Goal: Find specific page/section: Find specific page/section

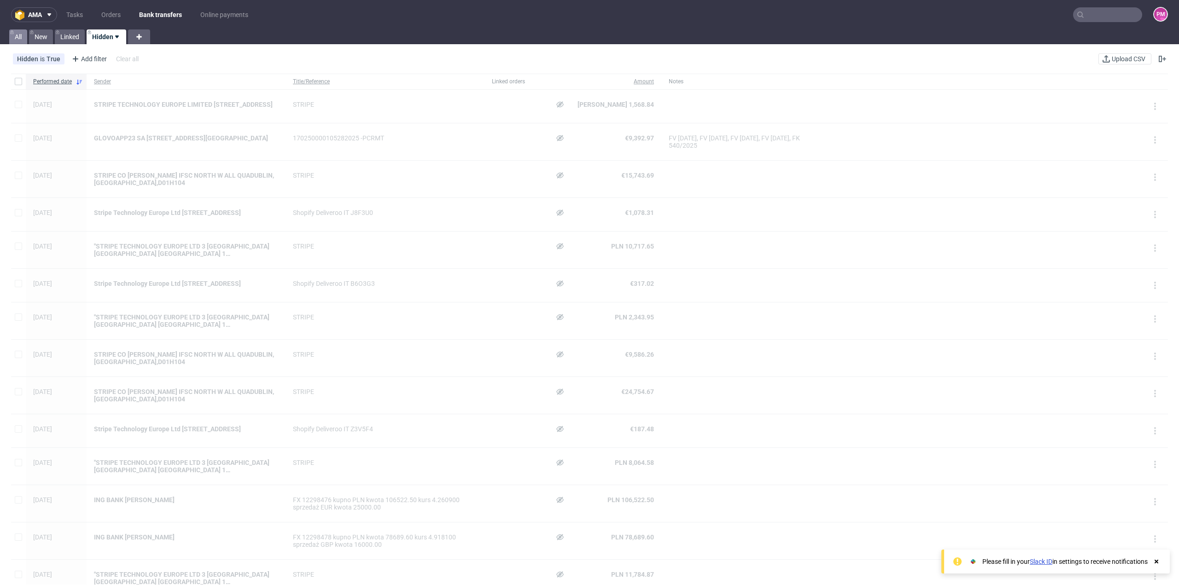
click at [18, 38] on link "All" at bounding box center [18, 36] width 18 height 15
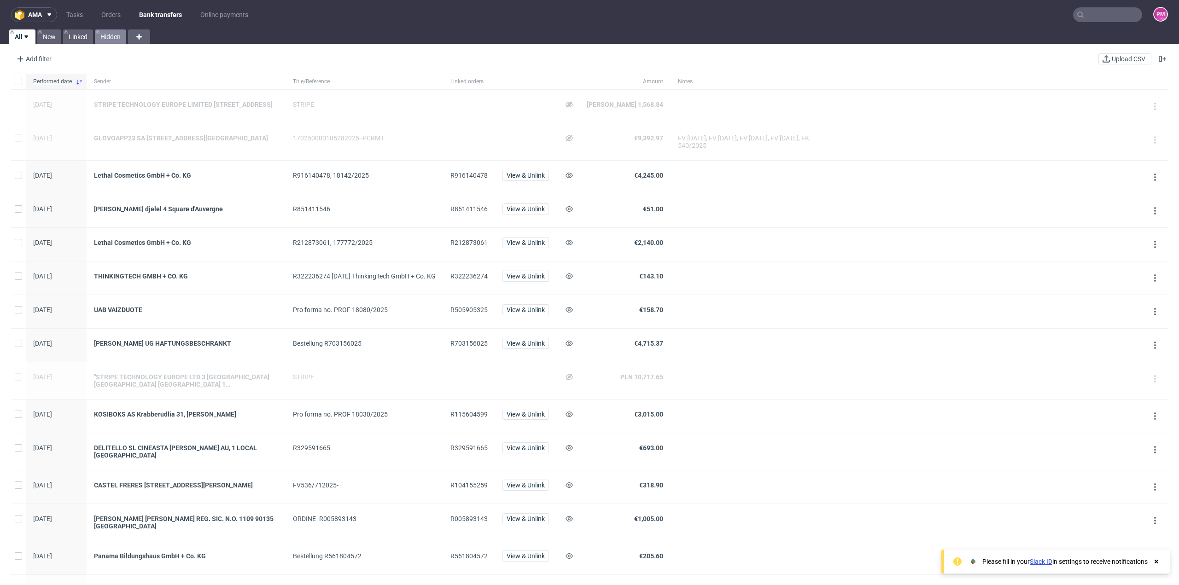
click at [110, 31] on link "Hidden" at bounding box center [110, 36] width 31 height 15
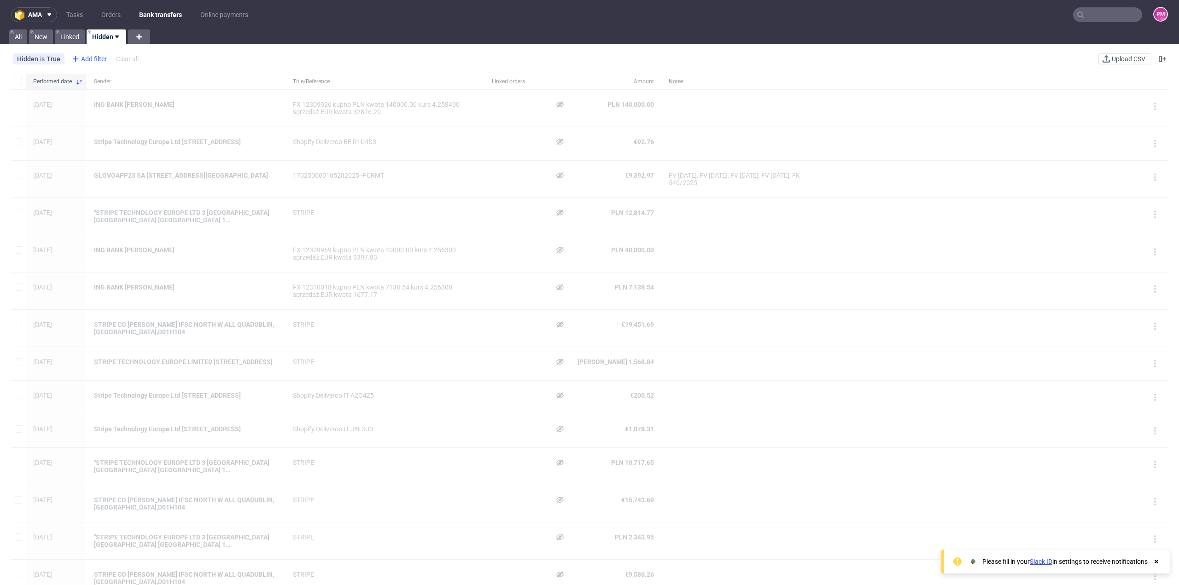
click at [91, 60] on div "Add filter" at bounding box center [88, 59] width 41 height 15
click at [88, 163] on span "Sender" at bounding box center [84, 164] width 28 height 13
click at [103, 99] on input "text" at bounding box center [125, 100] width 111 height 15
type input "cimpress"
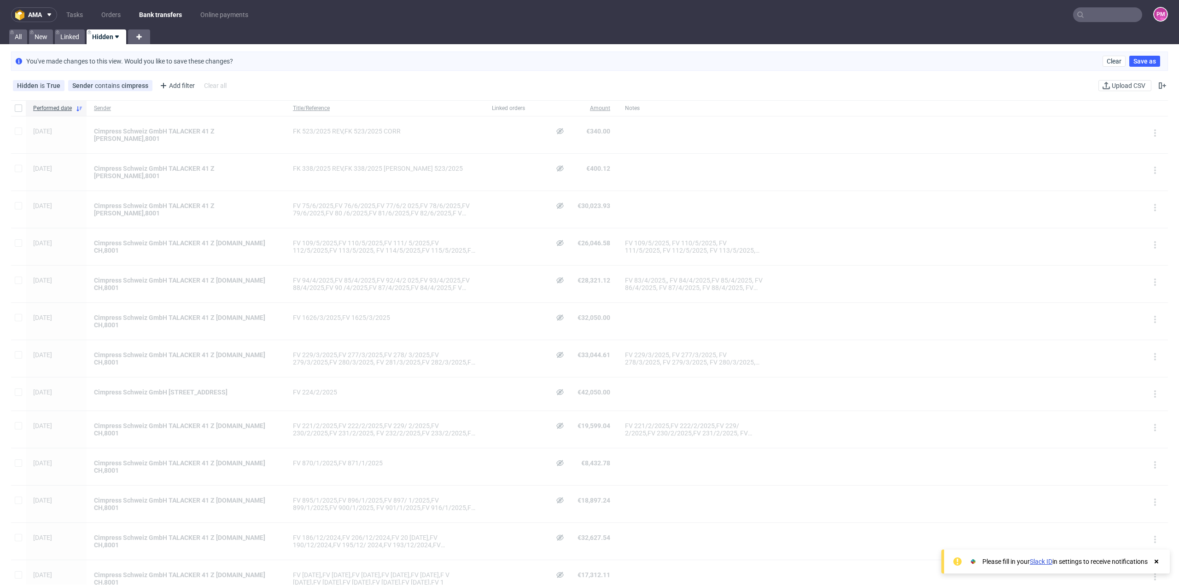
click at [148, 497] on span "Cimpress Schweiz GmbH TALACKER 41 Z [DOMAIN_NAME] CH,8001" at bounding box center [186, 504] width 184 height 15
drag, startPoint x: 298, startPoint y: 488, endPoint x: 390, endPoint y: 497, distance: 93.0
click at [390, 497] on div "FV 895/1/2025,FV 896/1/2025,FV 897/ 1/2025,FV 899/1/2025,FV 900/1/2025, FV 901/…" at bounding box center [385, 504] width 199 height 37
click at [407, 486] on div "FV 895/1/2025,FV 896/1/2025,FV 897/ 1/2025,FV 899/1/2025,FV 900/1/2025, FV 901/…" at bounding box center [385, 504] width 199 height 37
click at [556, 497] on use at bounding box center [559, 500] width 7 height 6
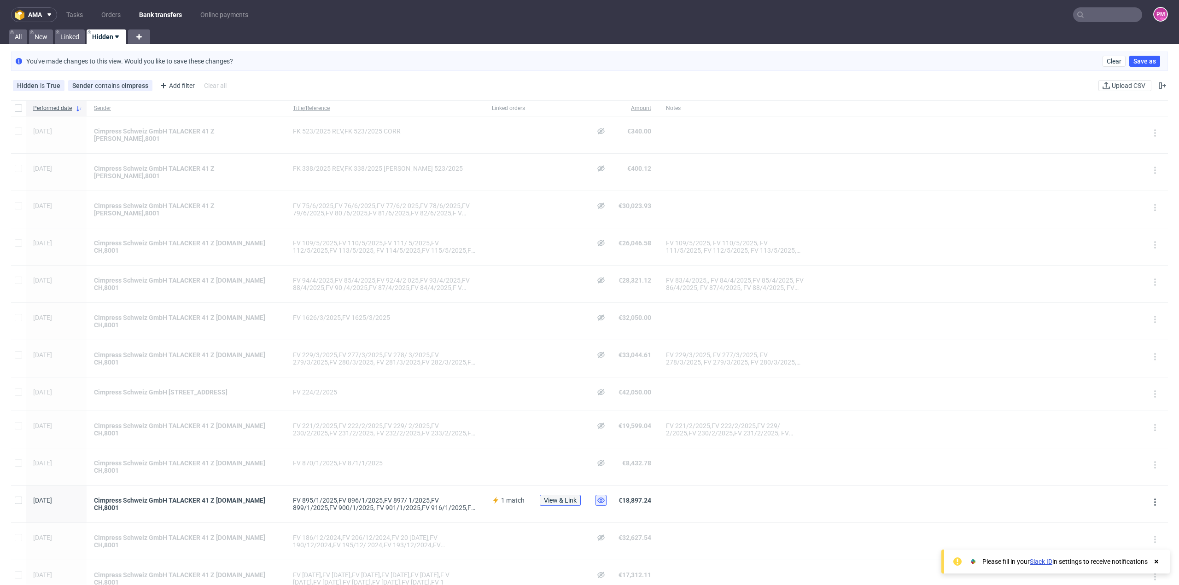
click at [544, 497] on span "View & Link" at bounding box center [560, 500] width 33 height 6
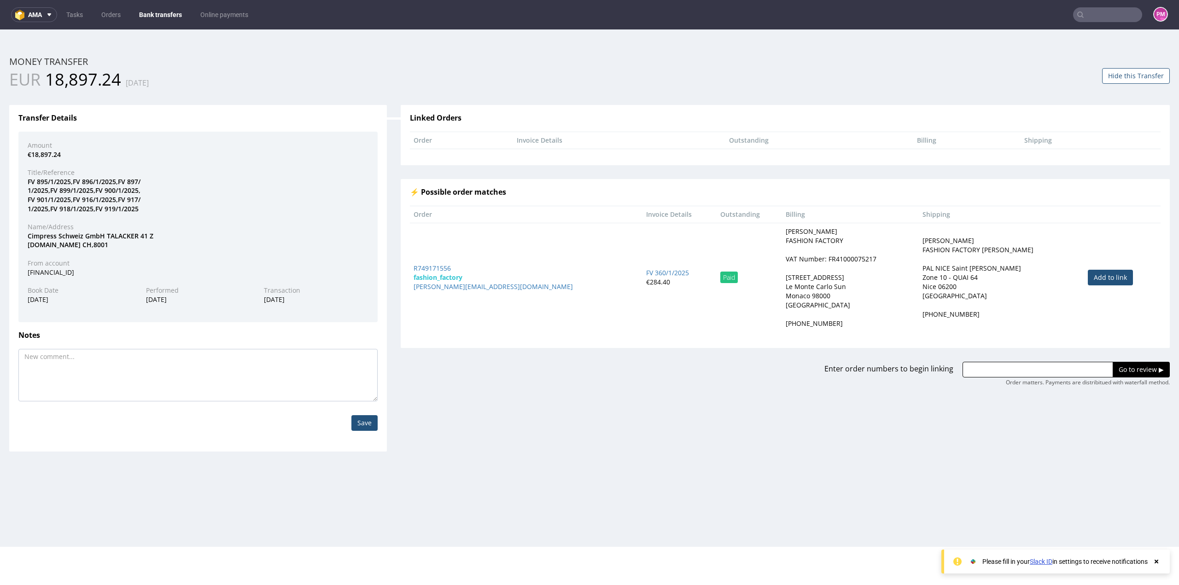
click at [164, 205] on div "FV 895/1/2025,FV 896/1/2025,FV 897/ 1/2025,FV 899/1/2025,FV 900/1/2025, FV 901/…" at bounding box center [198, 195] width 355 height 36
click at [149, 209] on div "FV 895/1/2025,FV 896/1/2025,FV 897/ 1/2025,FV 899/1/2025,FV 900/1/2025, FV 901/…" at bounding box center [198, 195] width 355 height 36
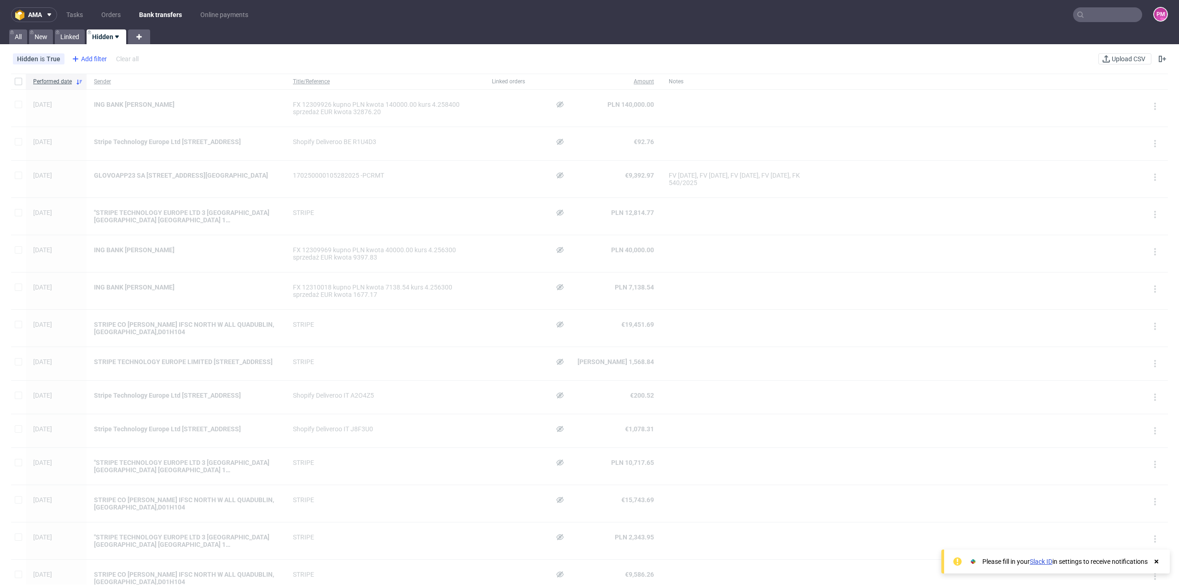
click at [102, 60] on div "Add filter" at bounding box center [88, 59] width 41 height 15
click at [90, 164] on span "Sender" at bounding box center [84, 164] width 28 height 13
click at [110, 100] on input "text" at bounding box center [125, 100] width 111 height 15
type input "cimpress"
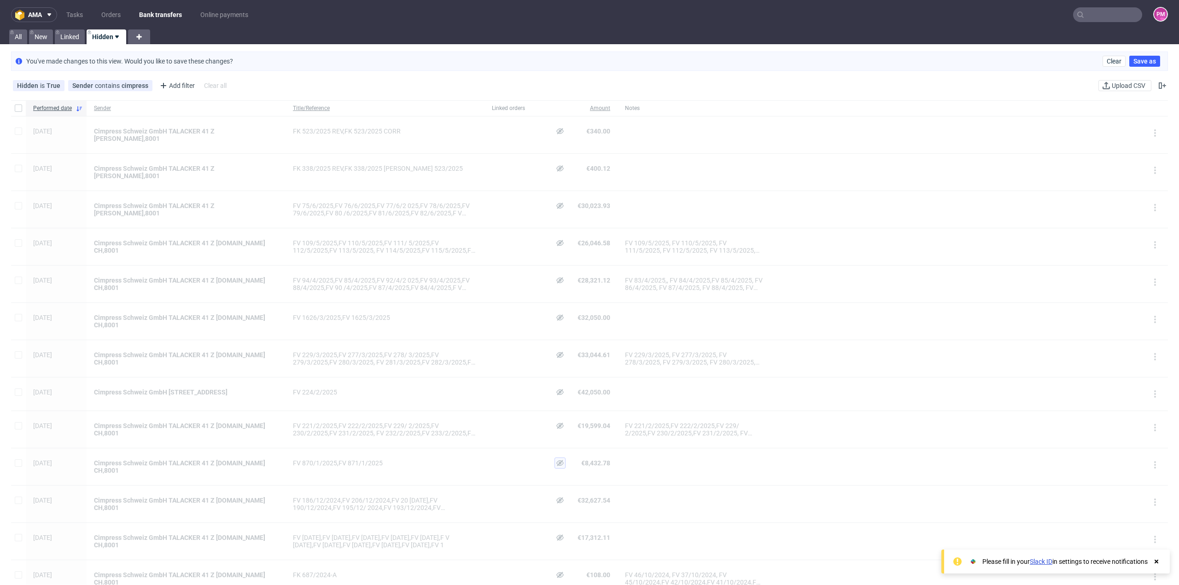
click at [556, 460] on use at bounding box center [559, 463] width 7 height 6
click at [544, 460] on span "View & Link" at bounding box center [560, 463] width 33 height 6
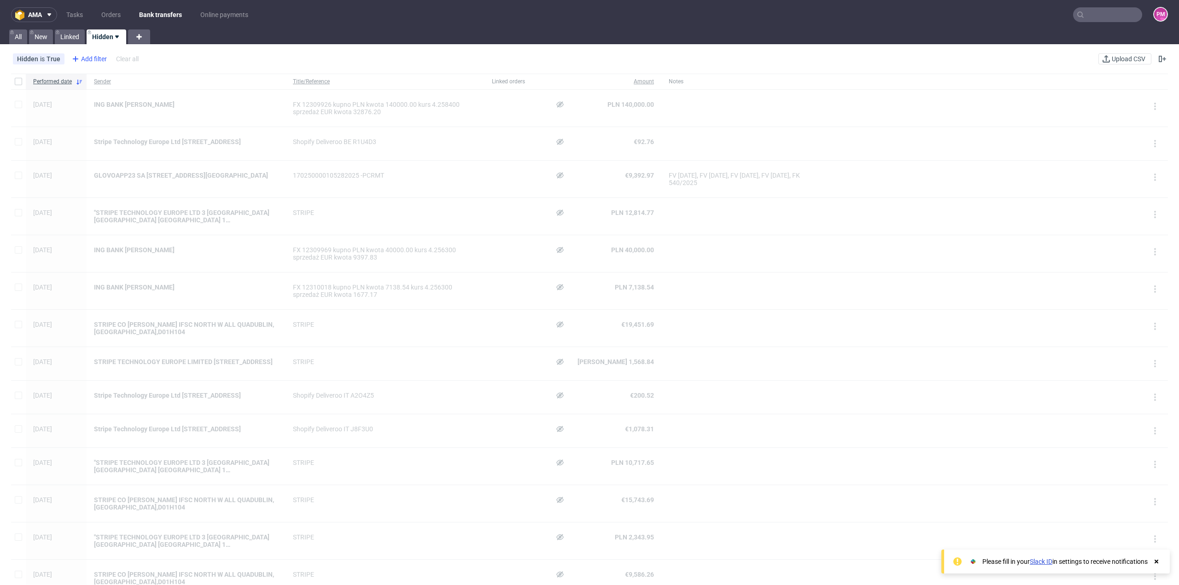
click at [78, 58] on icon at bounding box center [75, 58] width 11 height 11
click at [87, 163] on span "Sender" at bounding box center [84, 164] width 28 height 13
click at [113, 104] on input "text" at bounding box center [125, 100] width 111 height 15
type input "cimpres"
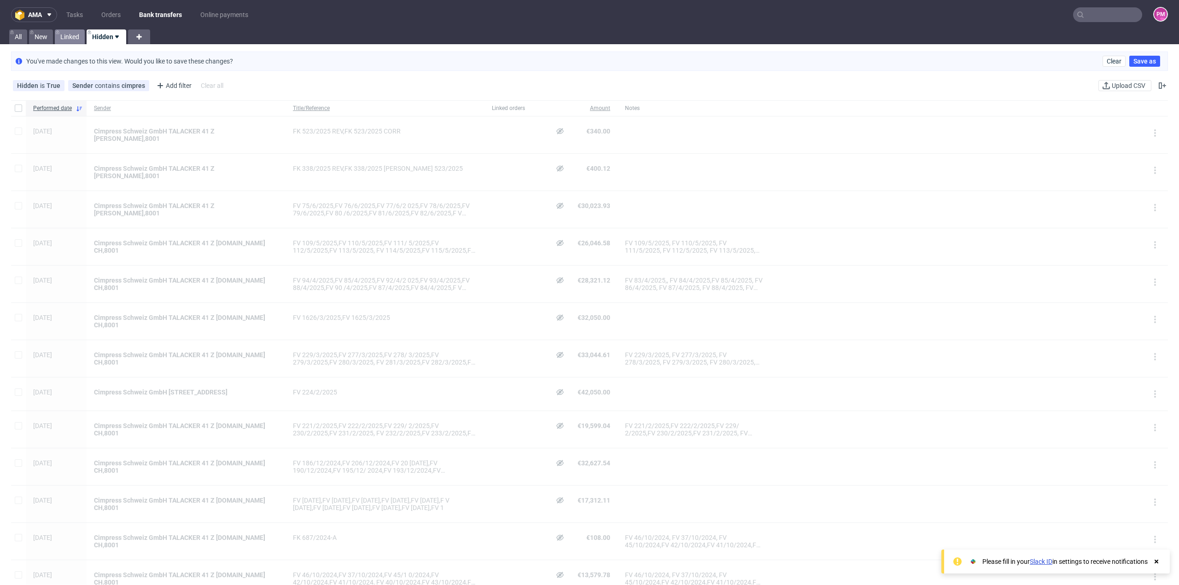
click at [66, 35] on link "Linked" at bounding box center [70, 36] width 30 height 15
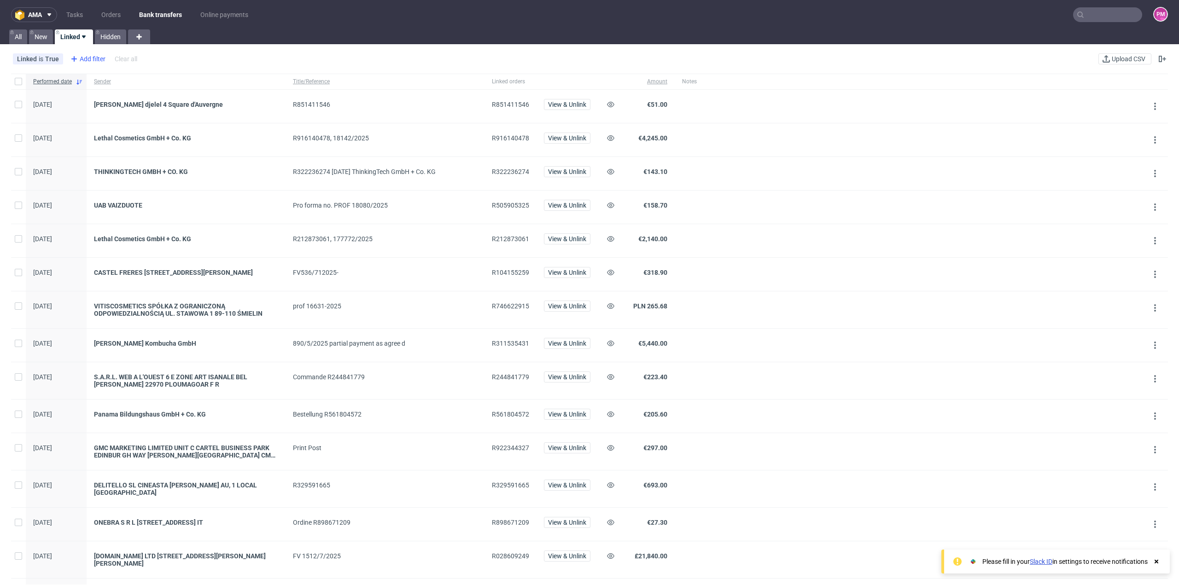
click at [79, 58] on div "Add filter" at bounding box center [87, 59] width 41 height 15
click at [85, 162] on span "Sender" at bounding box center [83, 164] width 28 height 13
click at [85, 102] on input "text" at bounding box center [124, 100] width 111 height 15
type input "cimpress"
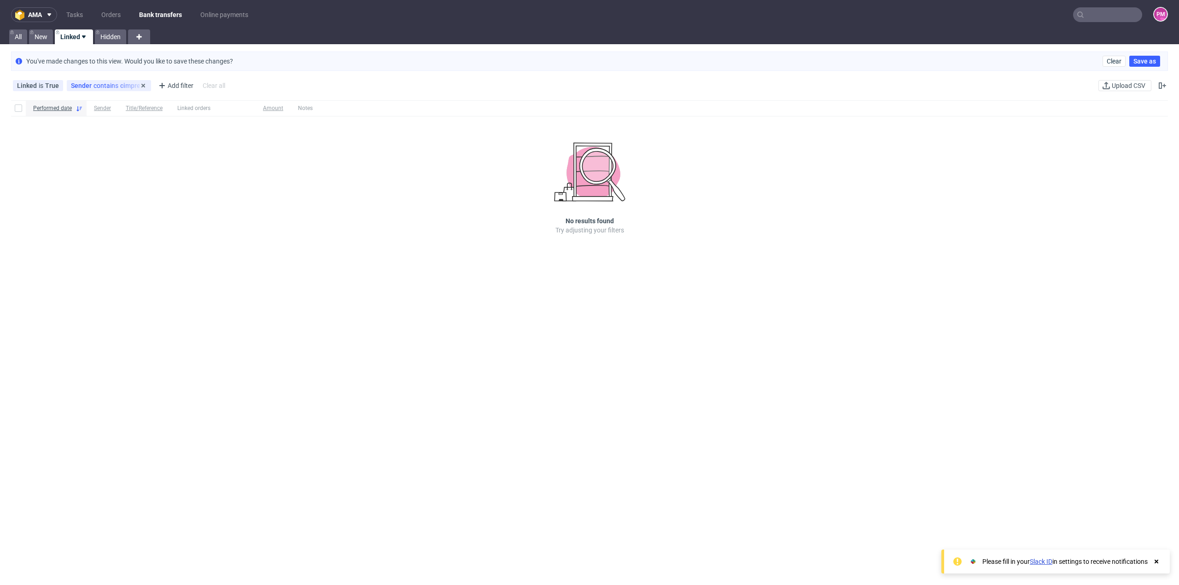
click at [131, 85] on div "Sender contains cimpress" at bounding box center [109, 85] width 76 height 7
click at [120, 122] on input "cimpress" at bounding box center [124, 126] width 111 height 15
type input "cimpres"
click at [108, 36] on link "Hidden" at bounding box center [110, 36] width 31 height 15
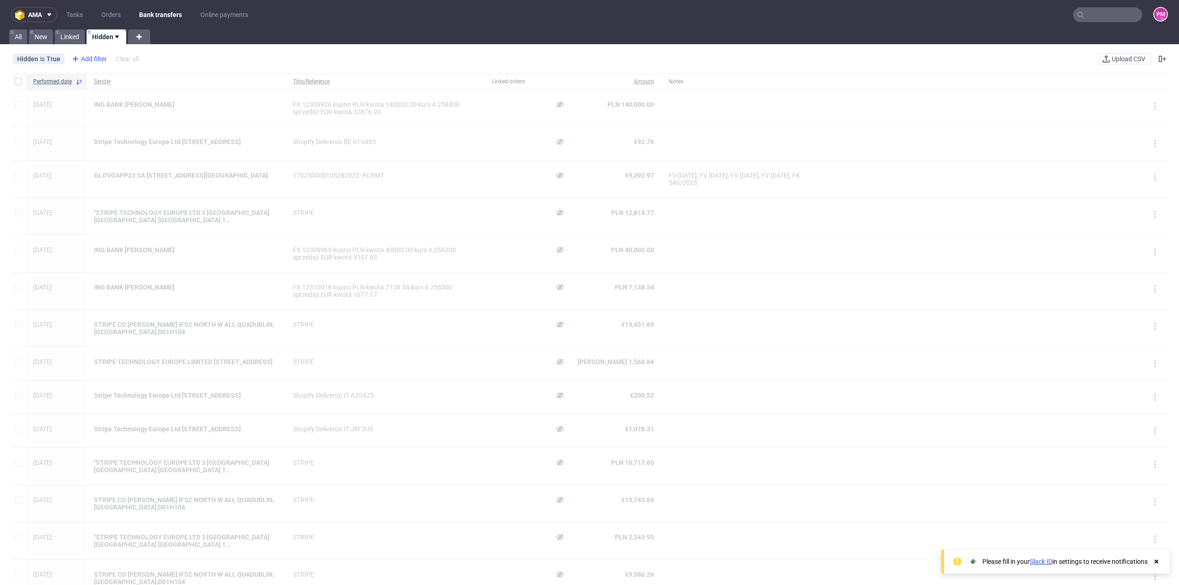
click at [96, 60] on div "Add filter" at bounding box center [88, 59] width 41 height 15
click at [90, 161] on span "Sender" at bounding box center [84, 164] width 28 height 13
click at [87, 100] on input "text" at bounding box center [125, 100] width 111 height 15
type input "cimpres"
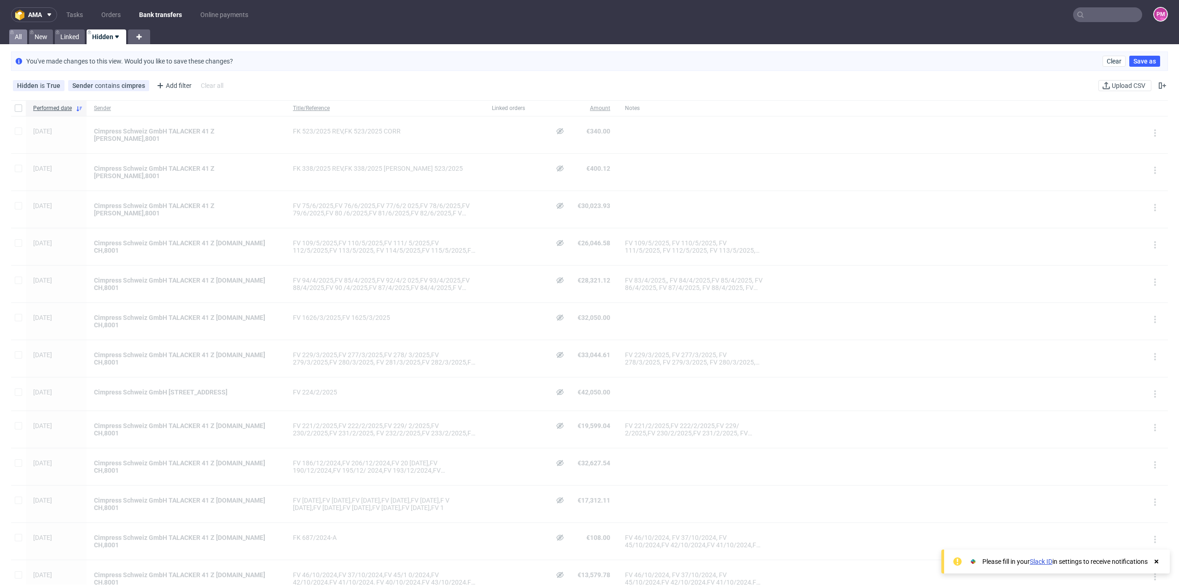
click at [17, 37] on link "All" at bounding box center [18, 36] width 18 height 15
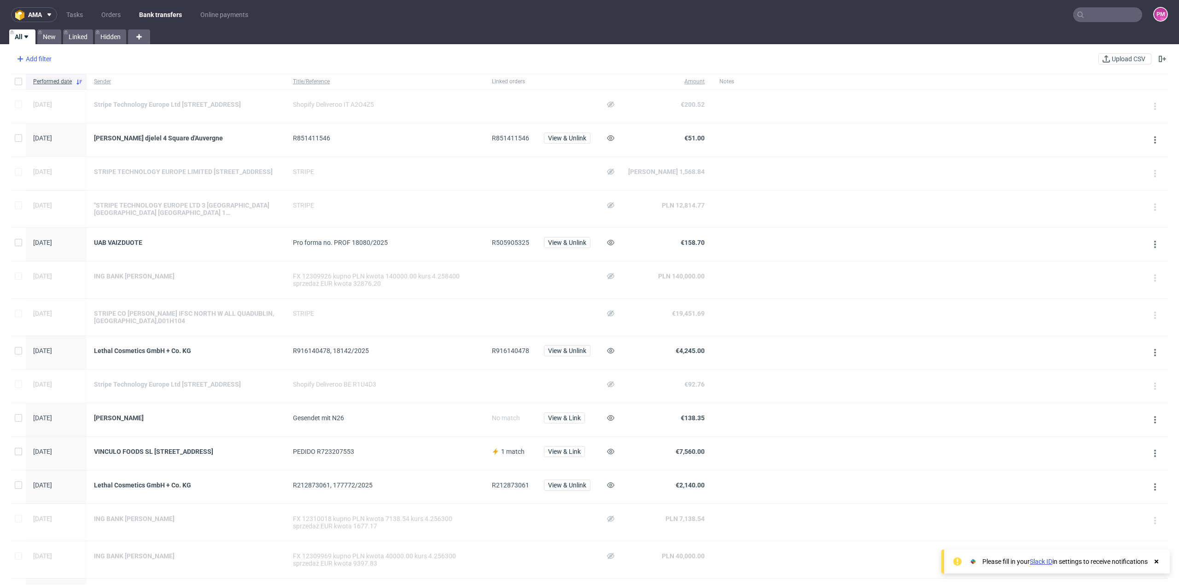
click at [34, 58] on div "Add filter" at bounding box center [33, 59] width 41 height 15
click at [36, 162] on span "Sender" at bounding box center [31, 164] width 28 height 13
click at [53, 97] on input "text" at bounding box center [72, 100] width 111 height 15
type input "cimpre"
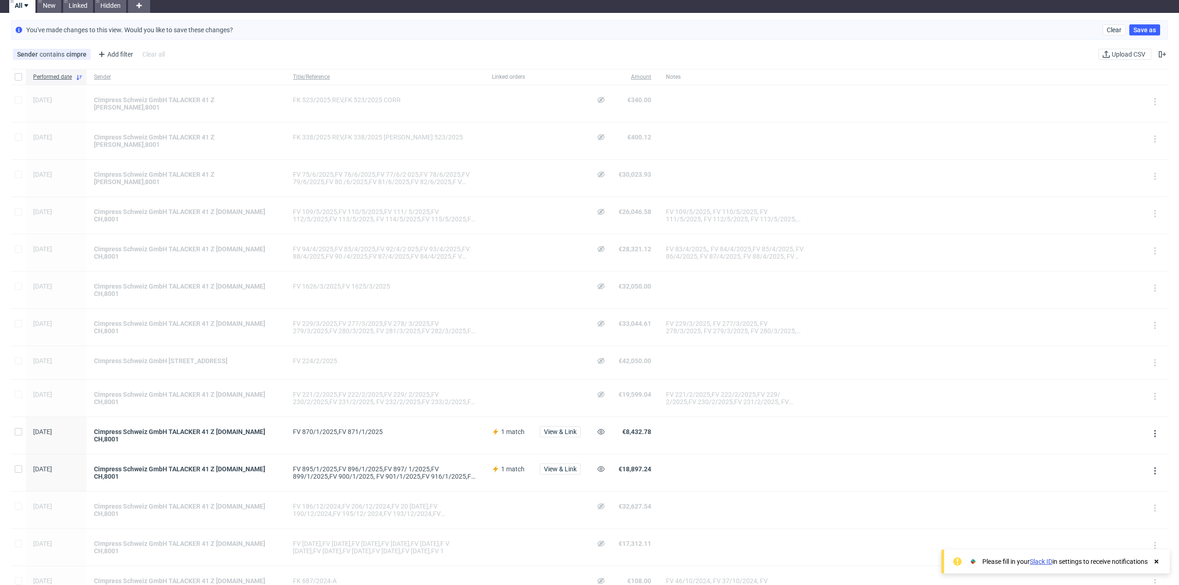
scroll to position [46, 0]
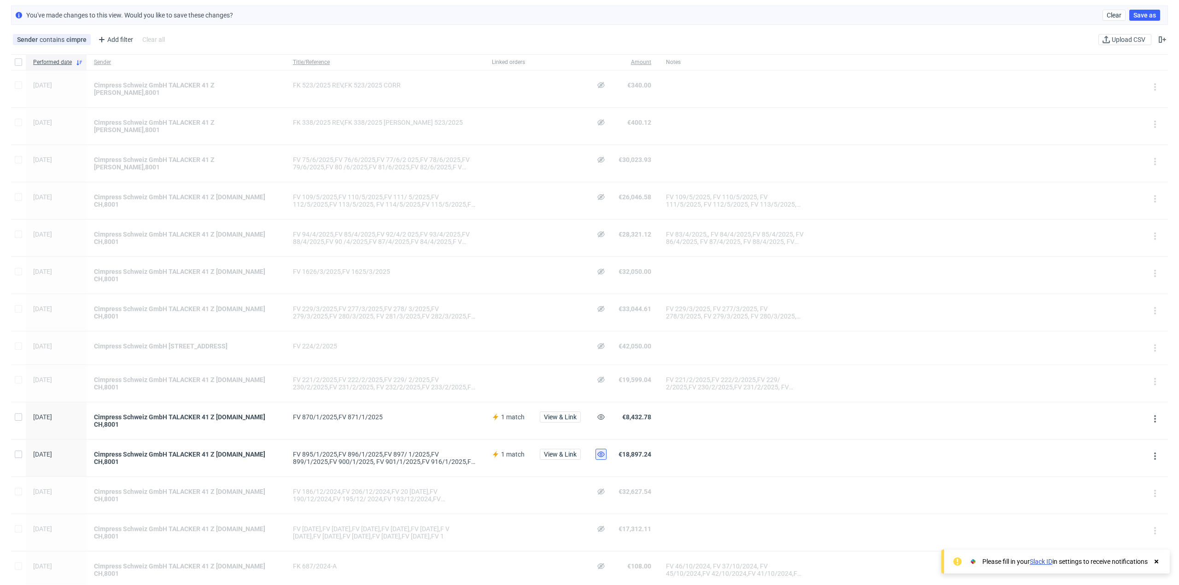
click at [597, 451] on icon at bounding box center [600, 454] width 7 height 7
click at [595, 412] on button at bounding box center [600, 417] width 11 height 11
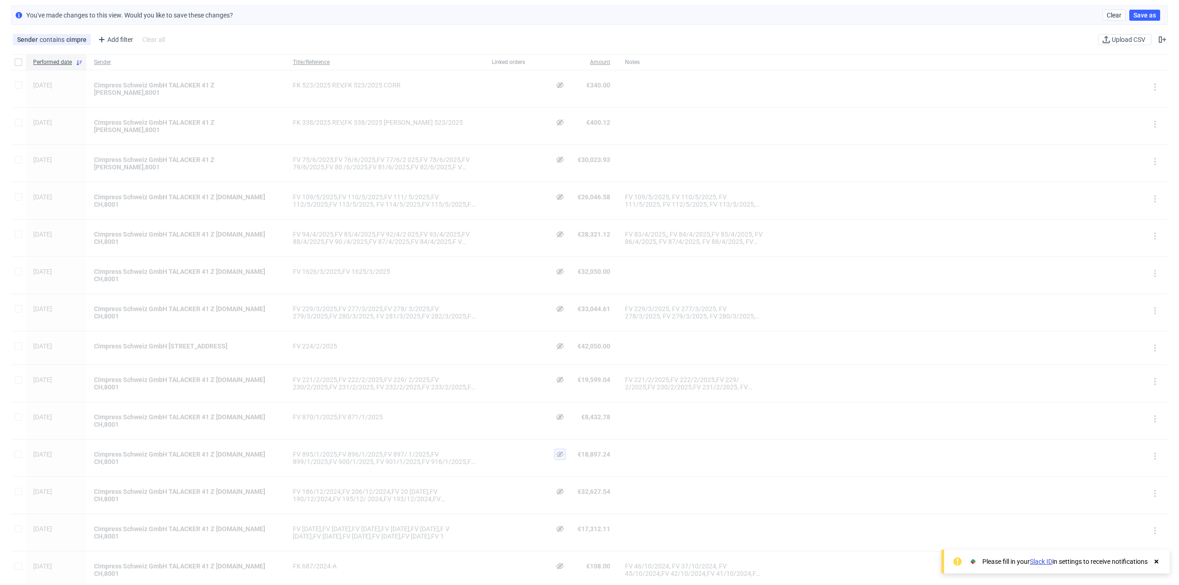
click at [556, 451] on use at bounding box center [559, 454] width 7 height 6
click at [553, 451] on span "View & Link" at bounding box center [560, 454] width 33 height 6
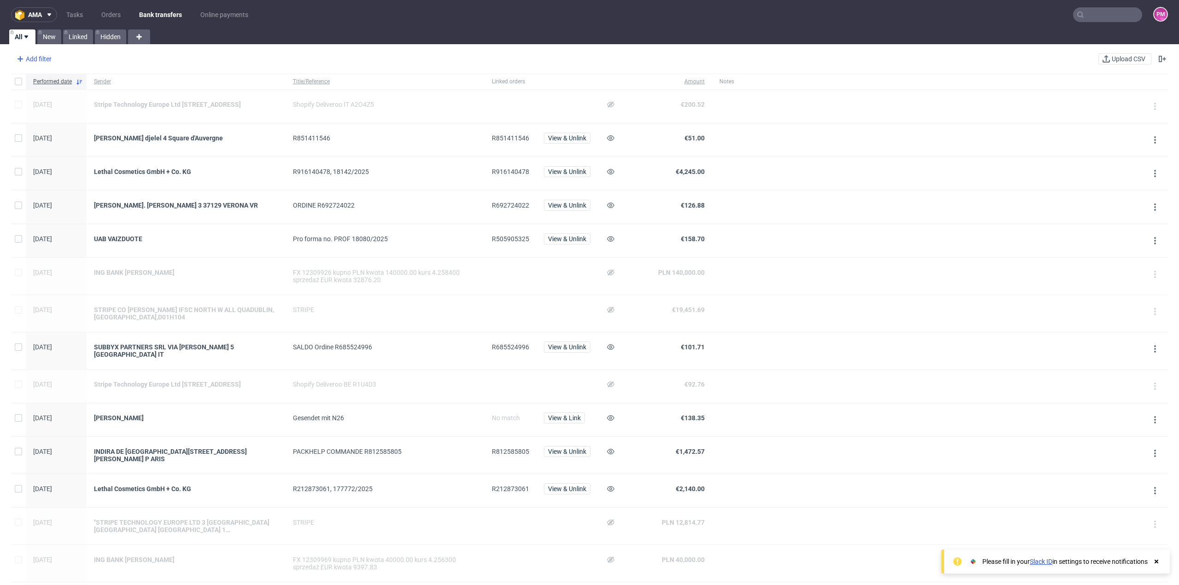
click at [37, 56] on div "Add filter" at bounding box center [33, 59] width 41 height 15
click at [40, 164] on span "Sender" at bounding box center [31, 164] width 28 height 13
click at [40, 105] on input "text" at bounding box center [72, 100] width 111 height 15
type input "cimpres"
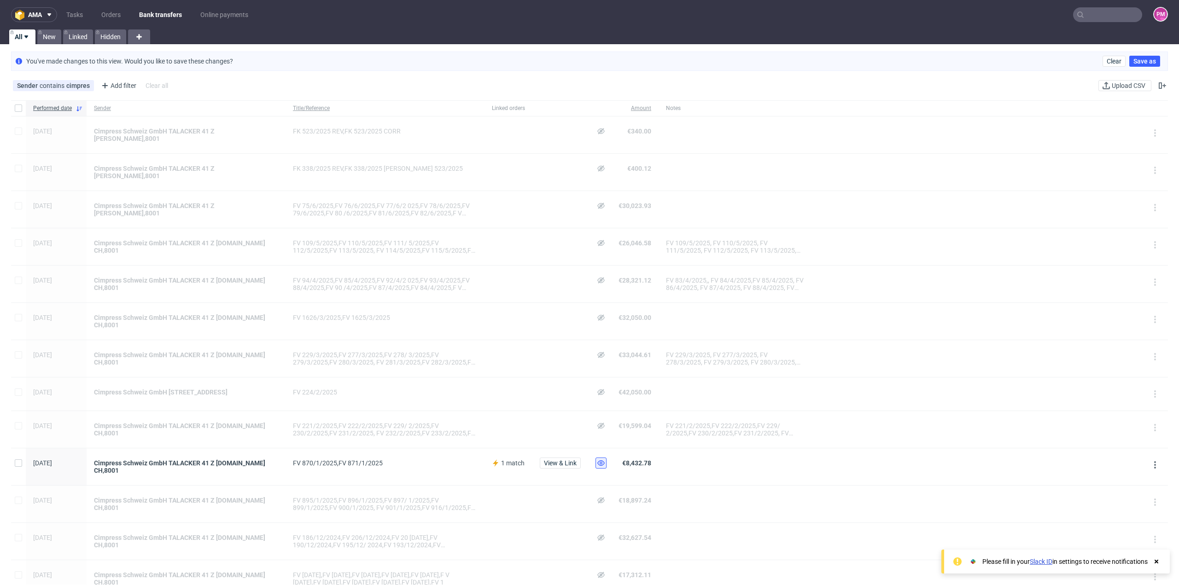
click at [597, 460] on icon at bounding box center [600, 463] width 7 height 7
click at [105, 38] on link "Hidden" at bounding box center [110, 36] width 31 height 15
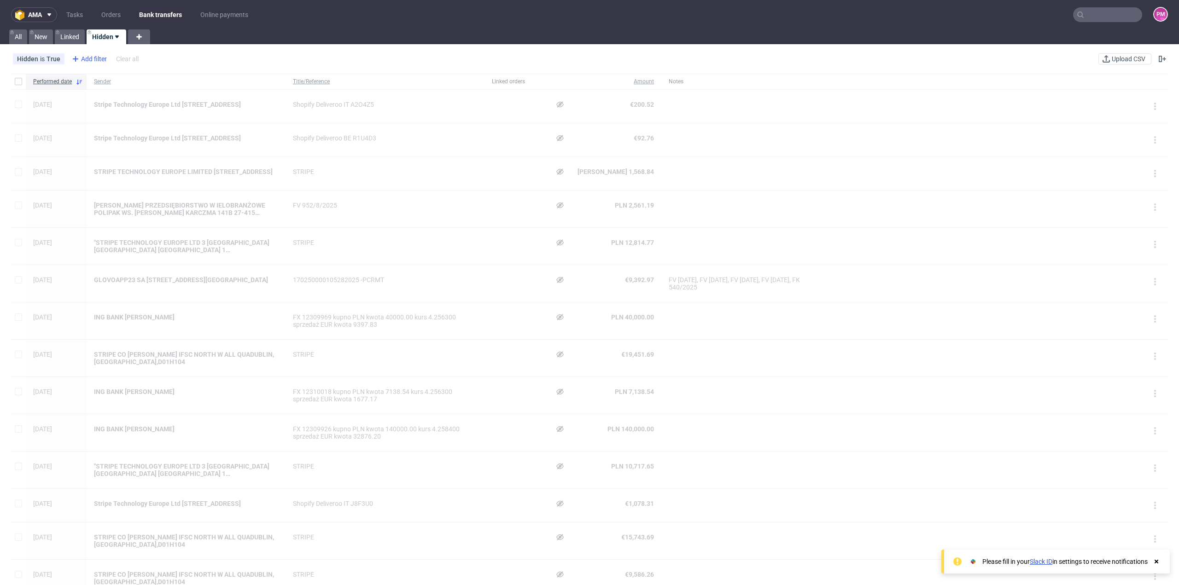
click at [101, 58] on div "Add filter" at bounding box center [88, 59] width 41 height 15
click at [105, 161] on div "Sender" at bounding box center [125, 164] width 111 height 13
click at [113, 97] on input "text" at bounding box center [125, 100] width 111 height 15
type input "cimper"
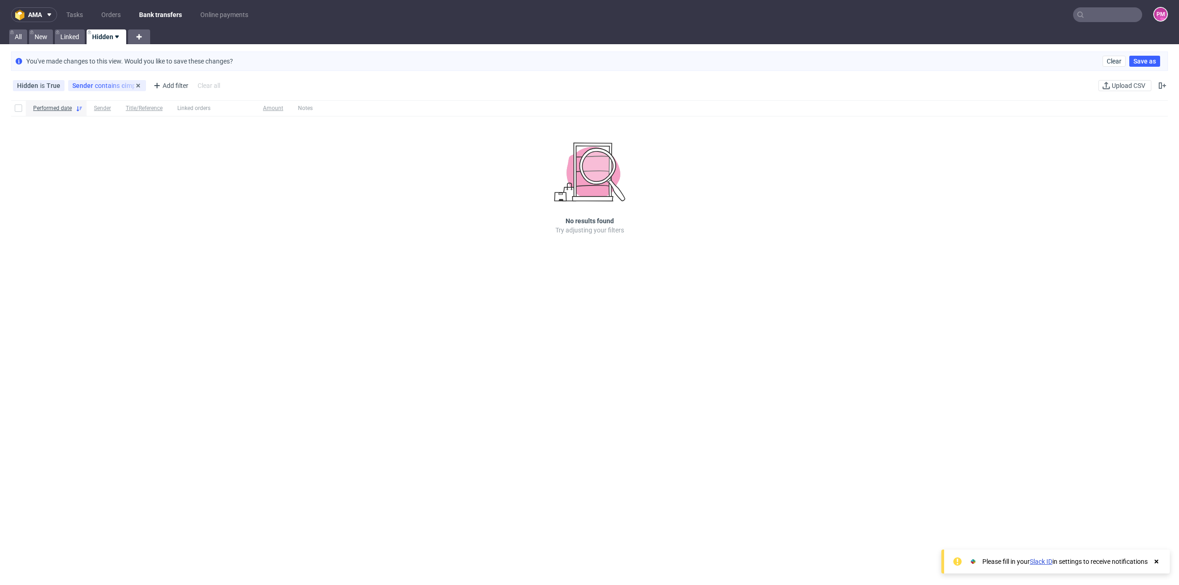
click at [121, 88] on div "Sender contains cimper" at bounding box center [107, 85] width 70 height 7
click at [109, 126] on input "cimper" at bounding box center [125, 126] width 111 height 15
type input "cimpres"
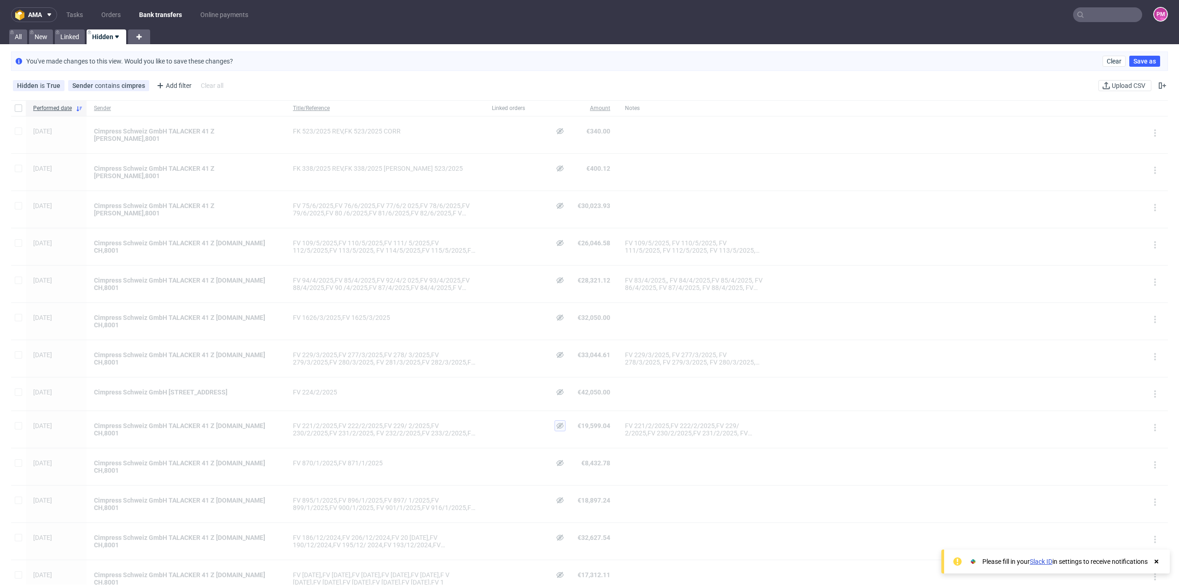
click at [556, 422] on icon at bounding box center [559, 425] width 7 height 7
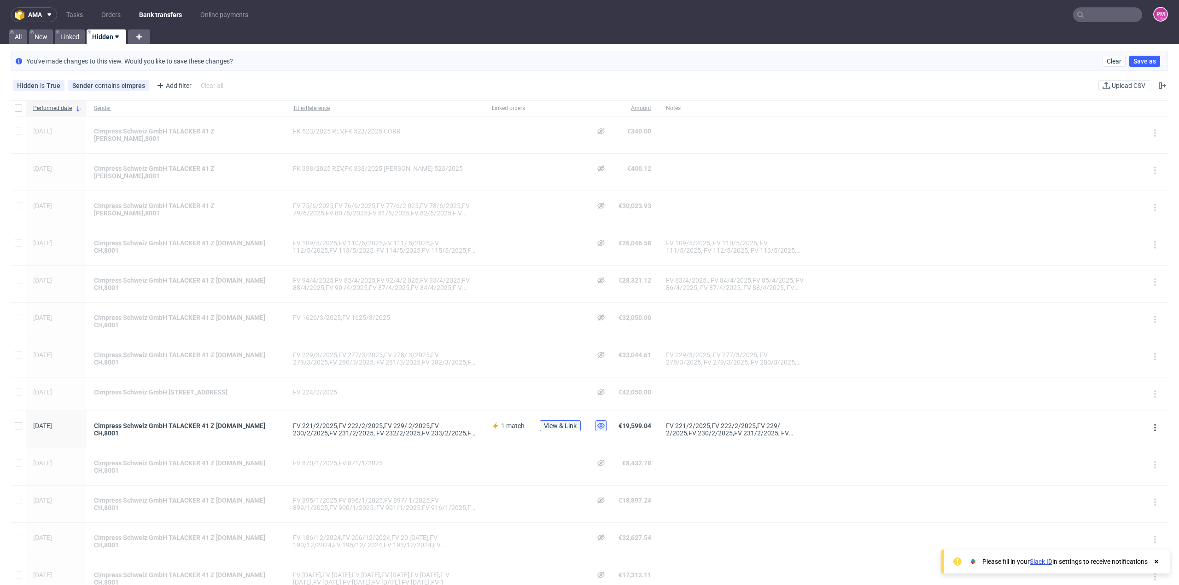
click at [549, 423] on span "View & Link" at bounding box center [560, 426] width 33 height 6
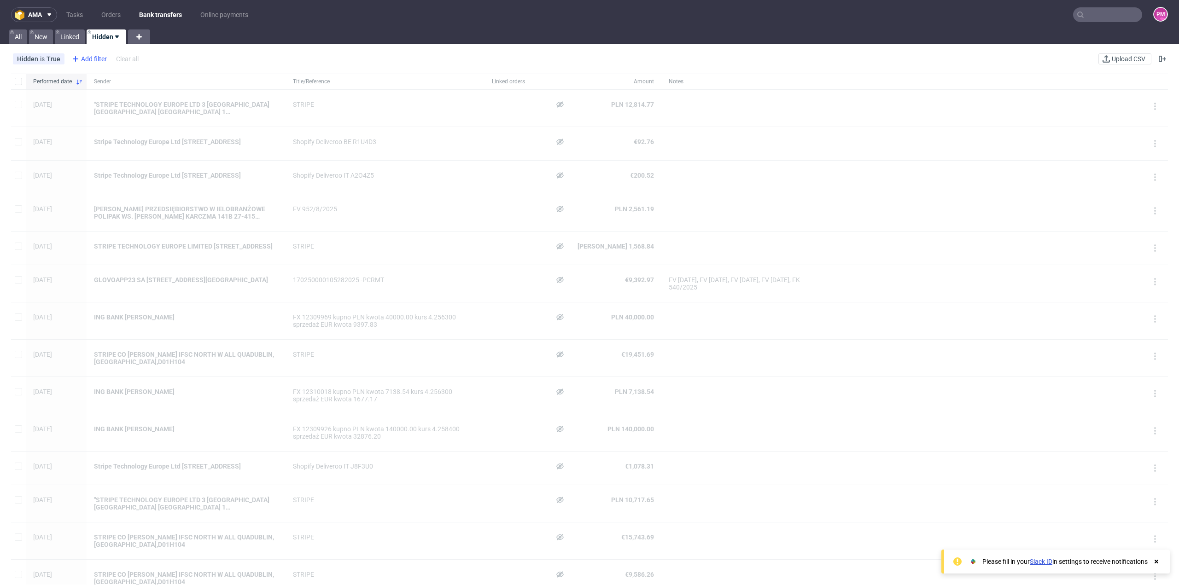
click at [95, 57] on div "Add filter" at bounding box center [88, 59] width 41 height 15
click at [94, 160] on span "Sender" at bounding box center [84, 164] width 28 height 13
click at [114, 98] on input "text" at bounding box center [125, 100] width 111 height 15
type input "cimpre"
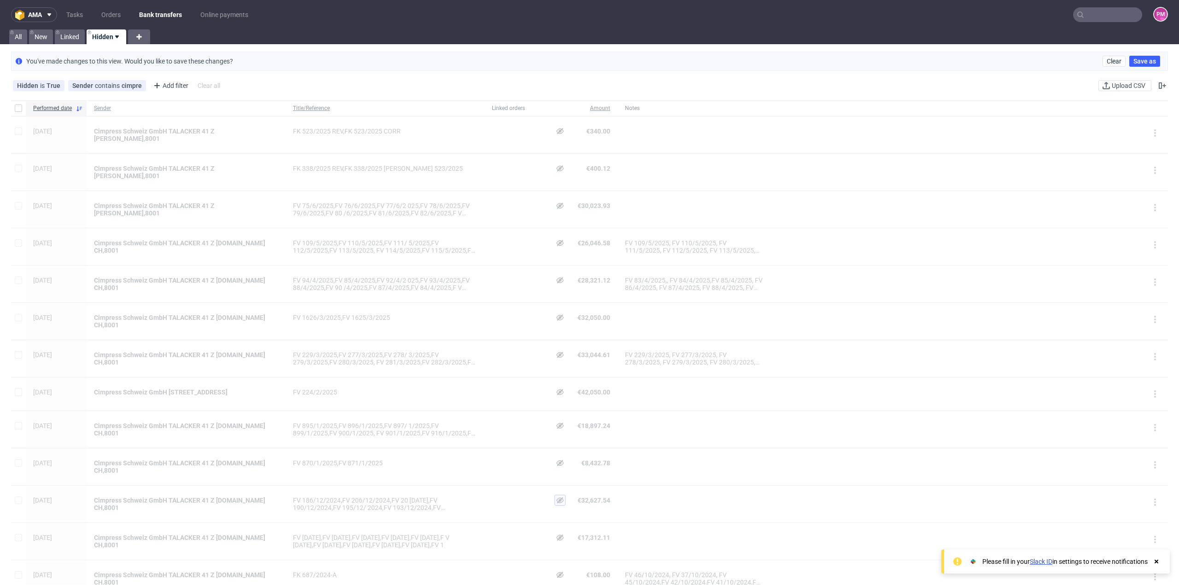
click at [556, 497] on icon at bounding box center [559, 500] width 7 height 7
click at [544, 497] on span "View & Link" at bounding box center [560, 500] width 33 height 6
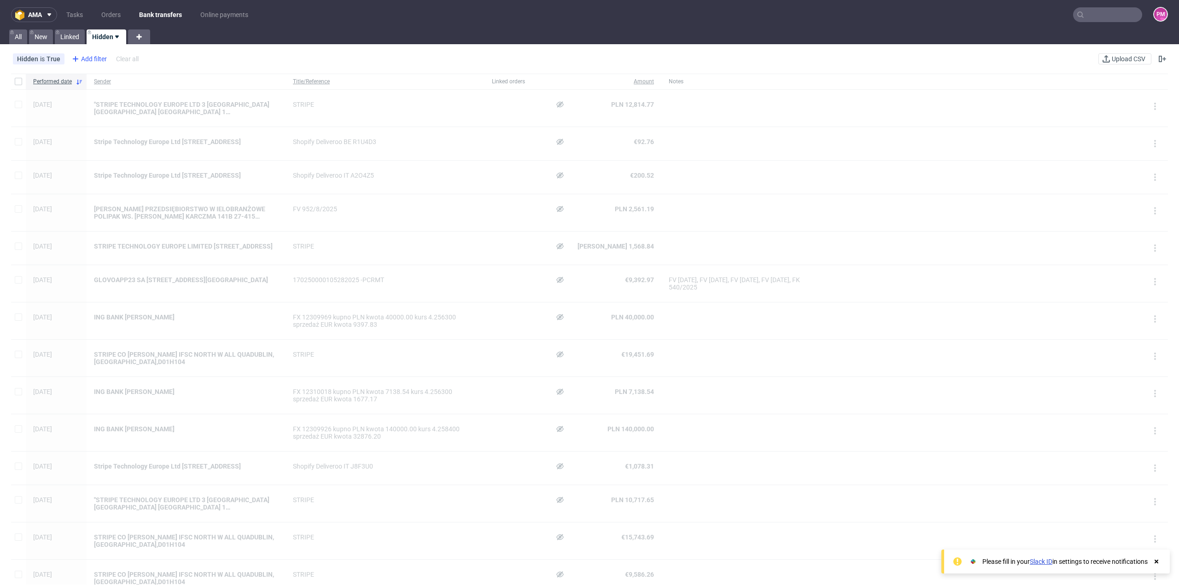
click at [88, 57] on div "Add filter" at bounding box center [88, 59] width 41 height 15
click at [99, 169] on div "Sender" at bounding box center [125, 164] width 111 height 13
click at [99, 101] on input "text" at bounding box center [125, 100] width 111 height 15
type input "cimpre"
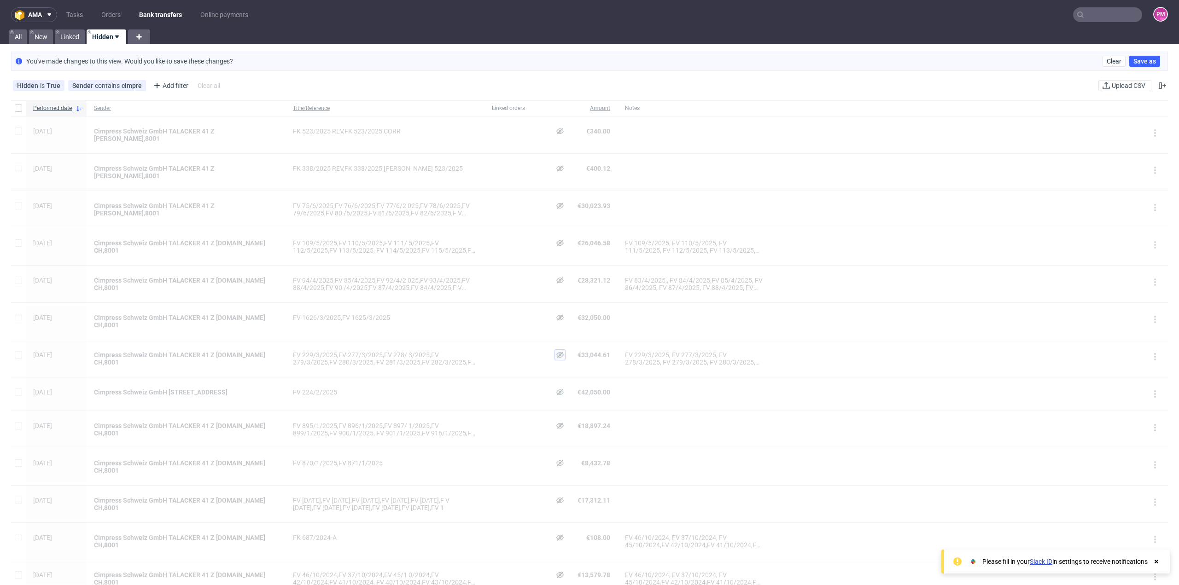
click at [556, 351] on icon at bounding box center [559, 354] width 7 height 7
click at [544, 352] on span "View & Link" at bounding box center [560, 355] width 33 height 6
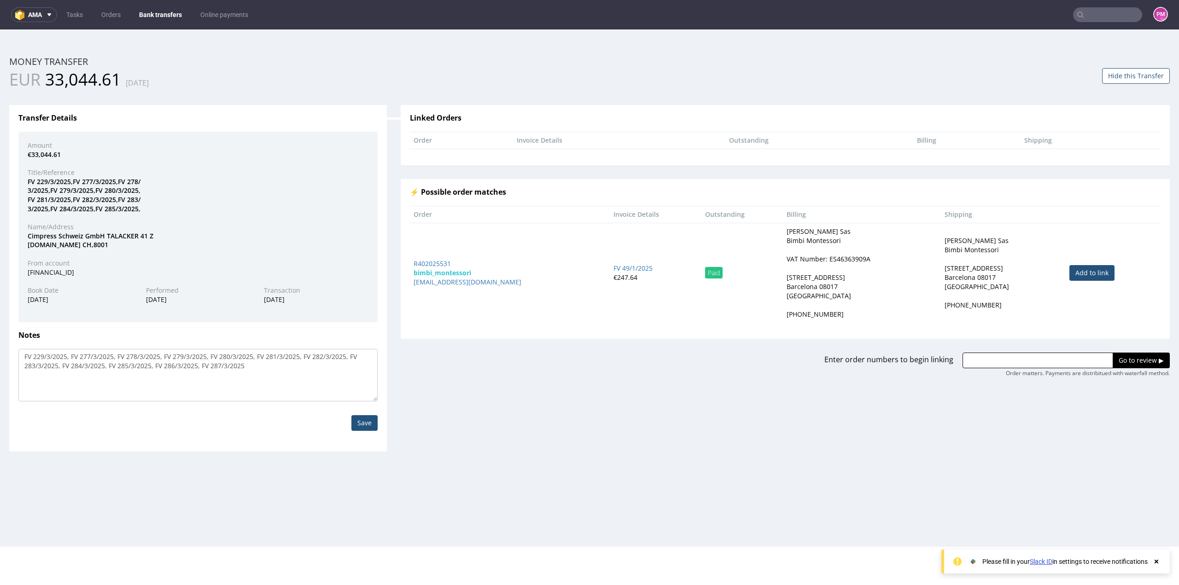
click at [376, 411] on div "Save" at bounding box center [198, 423] width 373 height 43
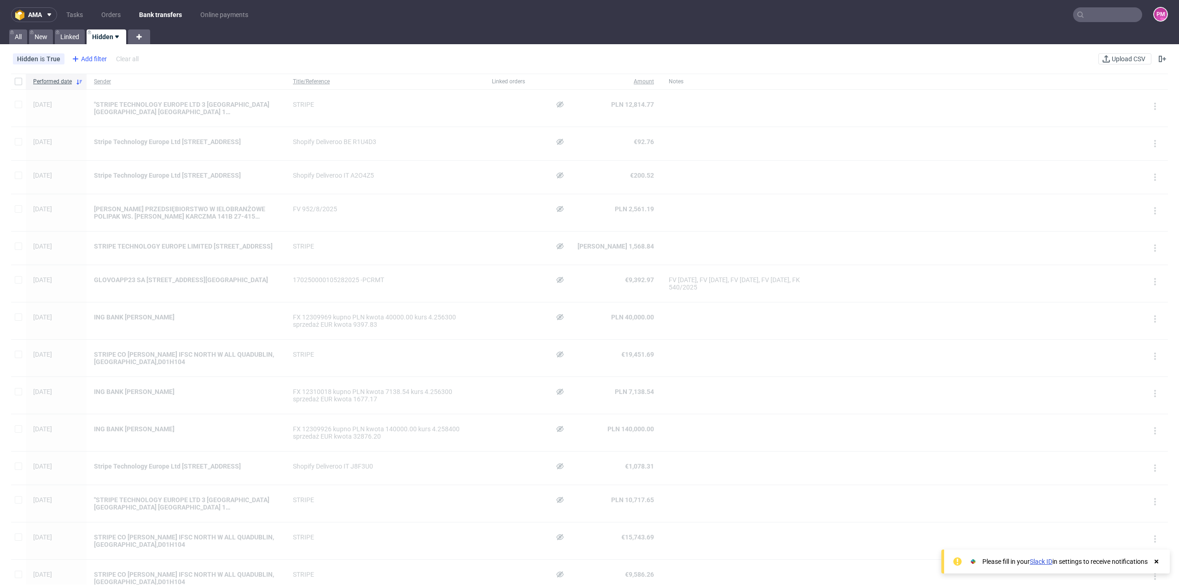
click at [87, 56] on div "Add filter" at bounding box center [88, 59] width 41 height 15
click at [111, 164] on div "Sender" at bounding box center [125, 164] width 111 height 13
click at [104, 99] on input "text" at bounding box center [125, 100] width 111 height 15
type input "cimpres"
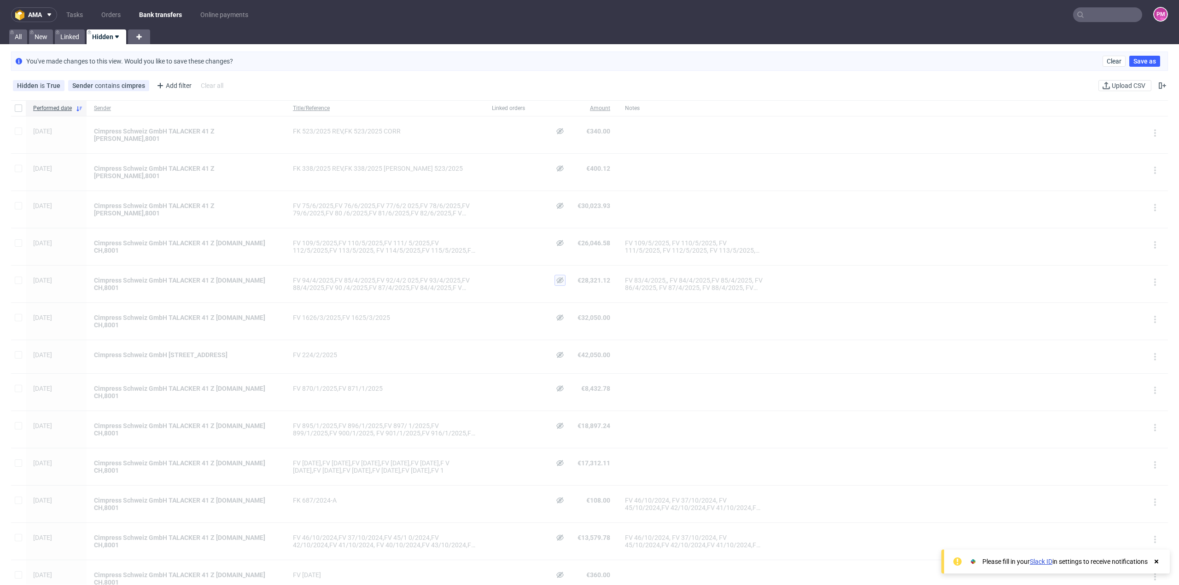
click at [556, 277] on icon at bounding box center [559, 280] width 7 height 7
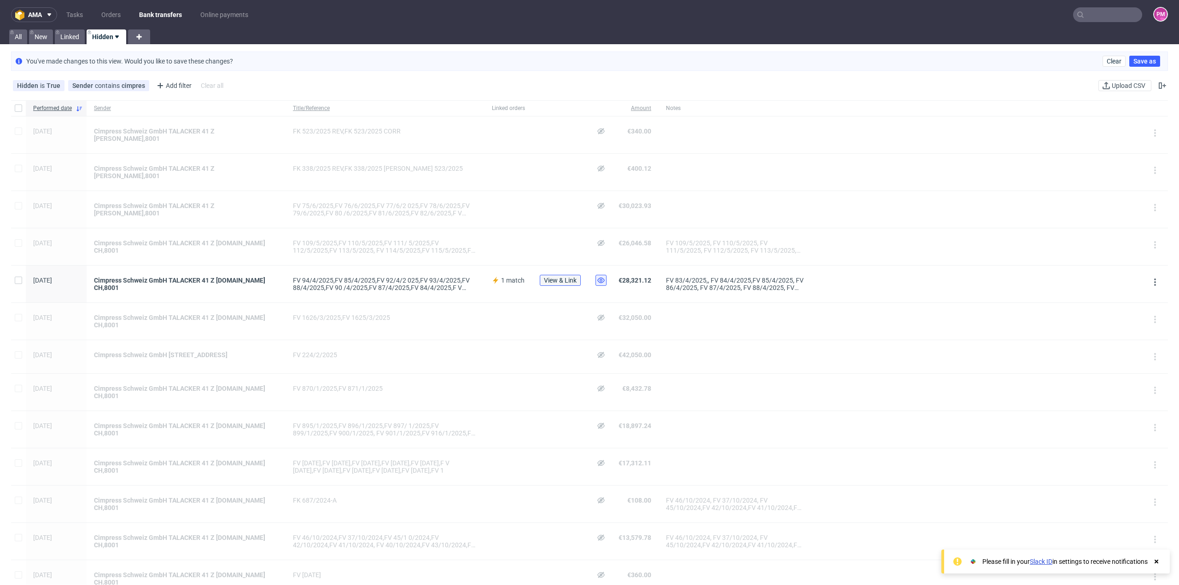
click at [544, 277] on span "View & Link" at bounding box center [560, 280] width 33 height 6
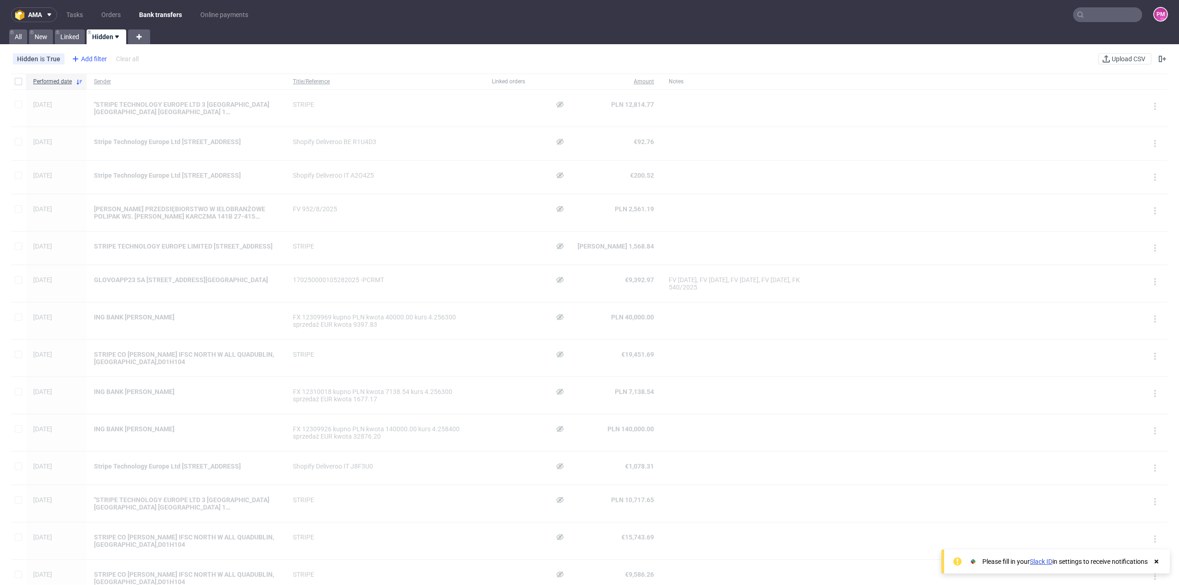
click at [87, 61] on div "Add filter" at bounding box center [88, 59] width 41 height 15
click at [108, 165] on div "Sender" at bounding box center [125, 164] width 111 height 13
click at [125, 103] on input "text" at bounding box center [125, 100] width 111 height 15
type input "cimpress"
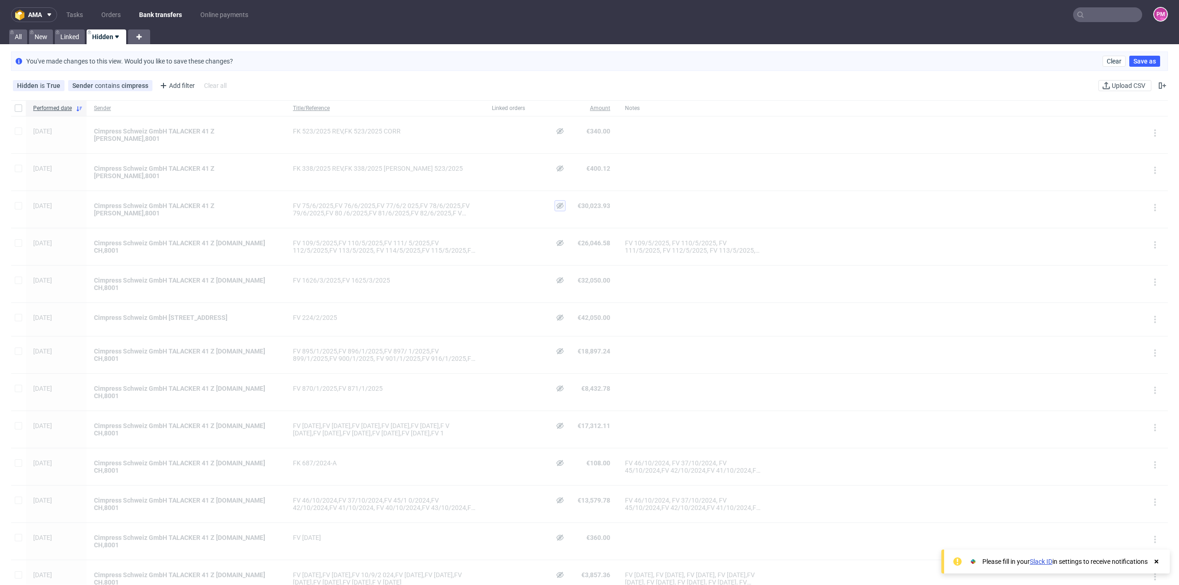
click at [556, 203] on use at bounding box center [559, 206] width 7 height 6
click at [546, 203] on span "View & Link" at bounding box center [560, 206] width 33 height 6
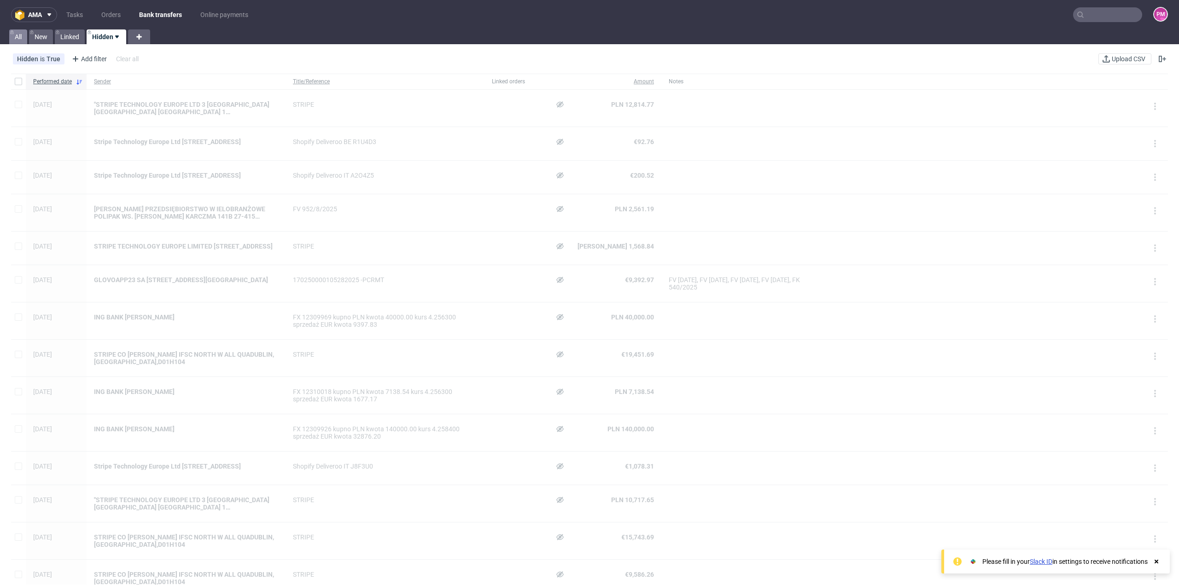
click at [21, 36] on link "All" at bounding box center [18, 36] width 18 height 15
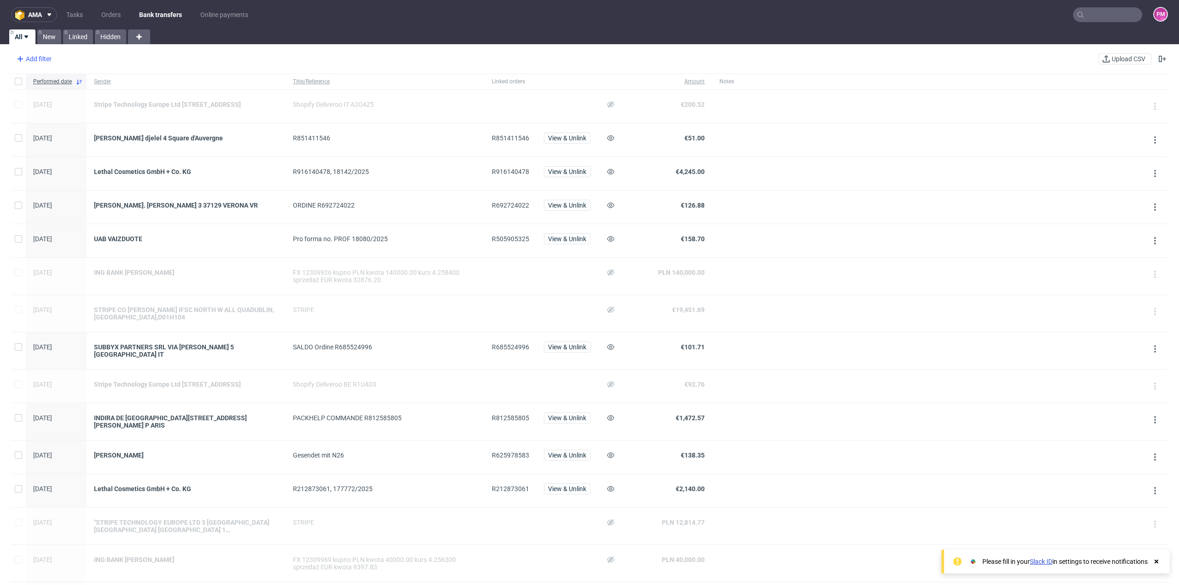
click at [48, 55] on div "Add filter" at bounding box center [33, 59] width 41 height 15
click at [38, 164] on span "Sender" at bounding box center [31, 164] width 28 height 13
click at [58, 95] on input "text" at bounding box center [72, 100] width 111 height 15
type input "cimpress"
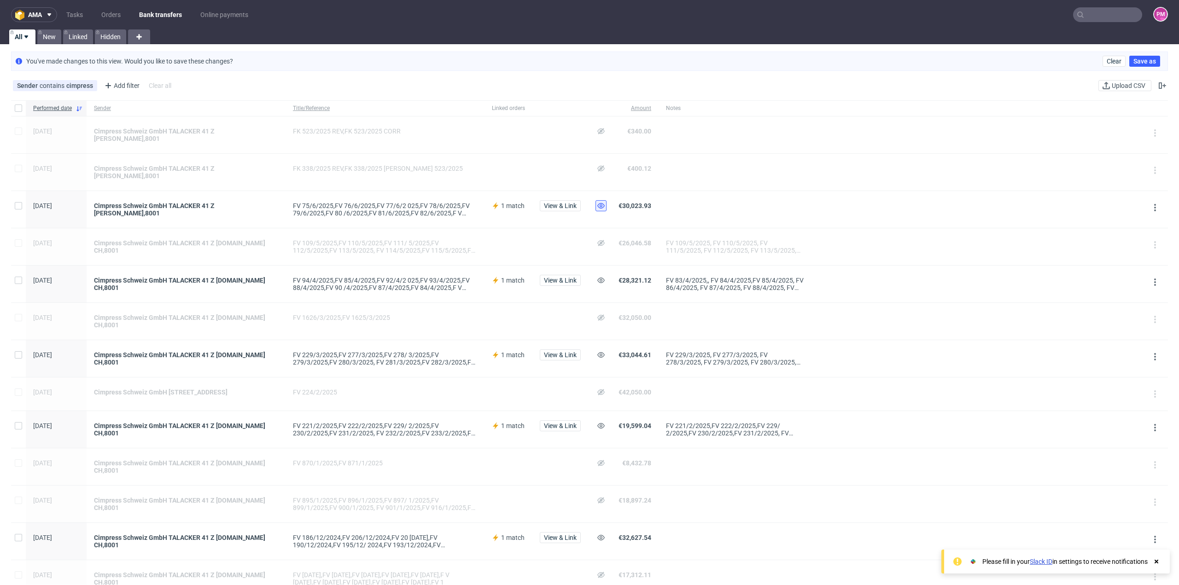
click at [597, 202] on icon at bounding box center [600, 205] width 7 height 7
click at [597, 278] on use at bounding box center [600, 281] width 7 height 6
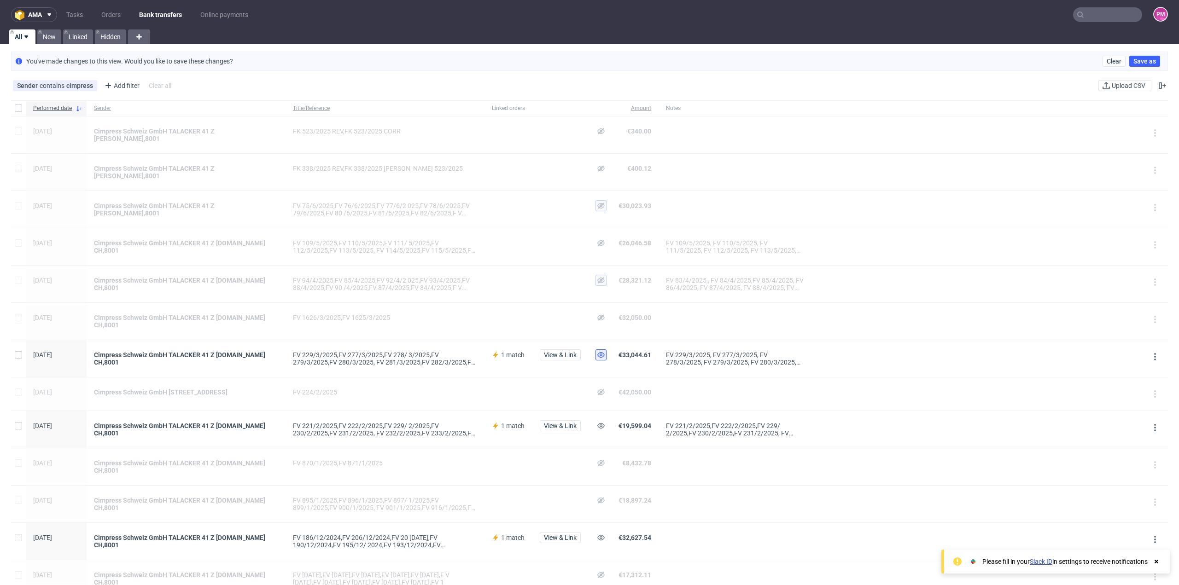
click at [597, 351] on icon at bounding box center [600, 354] width 7 height 7
click at [597, 422] on icon at bounding box center [600, 425] width 7 height 7
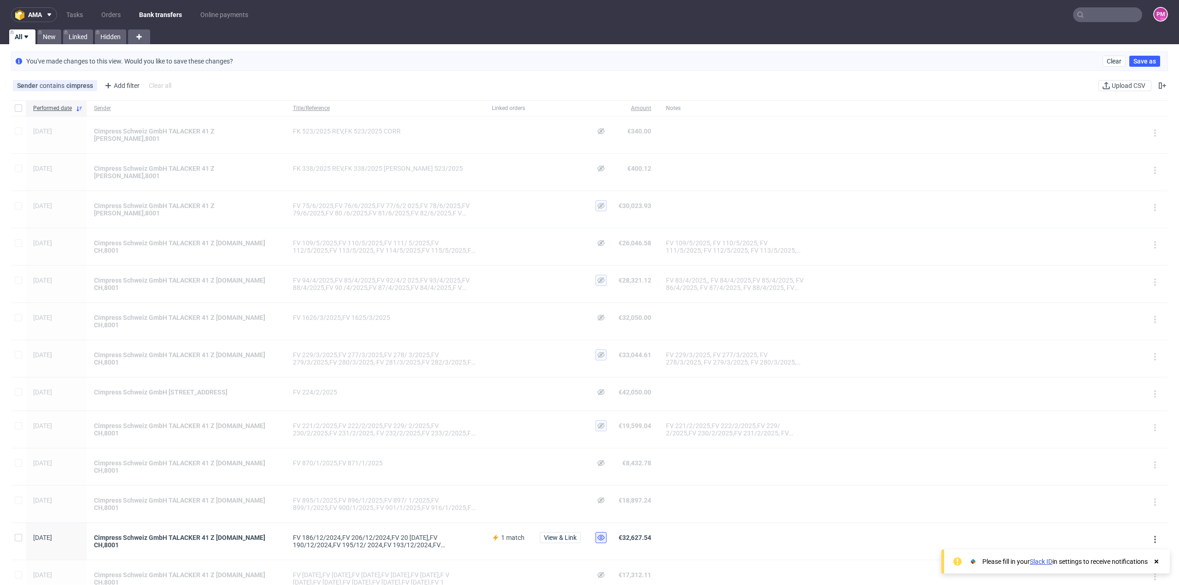
click at [597, 534] on icon at bounding box center [600, 537] width 7 height 7
click at [204, 422] on div "Cimpress Schweiz GmbH TALACKER 41 Z [DOMAIN_NAME] CH,8001" at bounding box center [186, 429] width 184 height 15
